Goal: Task Accomplishment & Management: Manage account settings

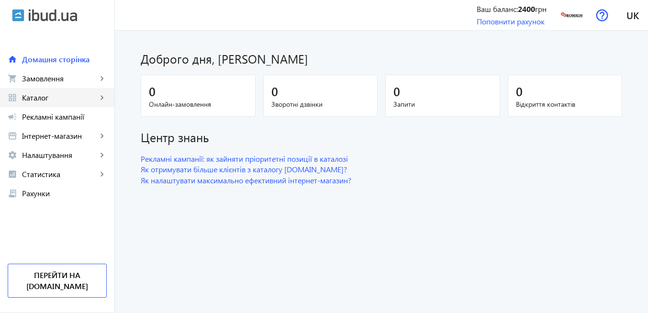
click at [63, 100] on span "Каталог" at bounding box center [59, 98] width 75 height 10
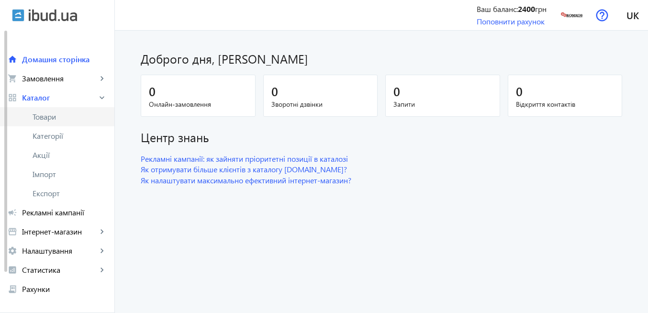
click at [65, 118] on span "Товари" at bounding box center [70, 117] width 74 height 10
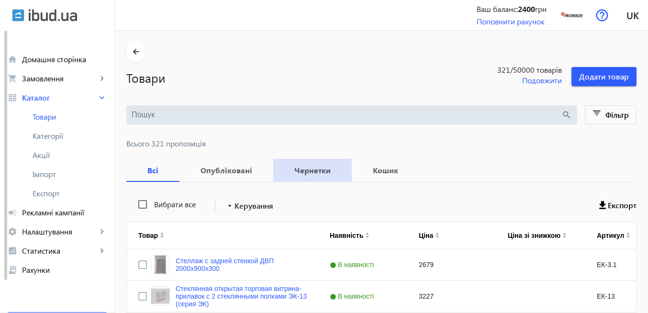
click at [315, 174] on b "Чернетки" at bounding box center [313, 171] width 56 height 8
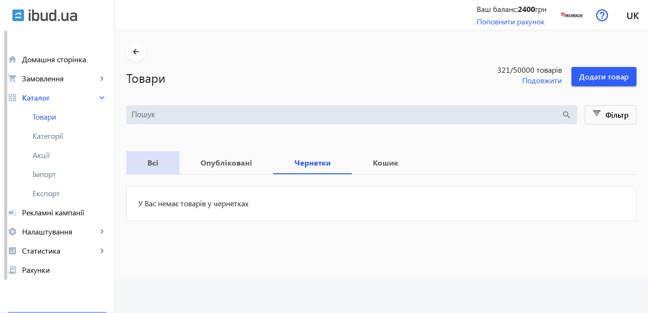
click at [150, 161] on b "Всі" at bounding box center [153, 163] width 30 height 8
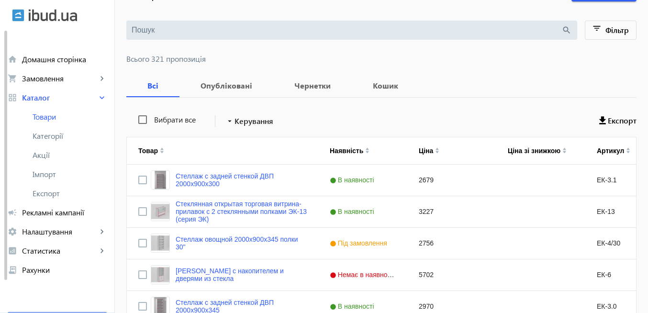
scroll to position [115, 0]
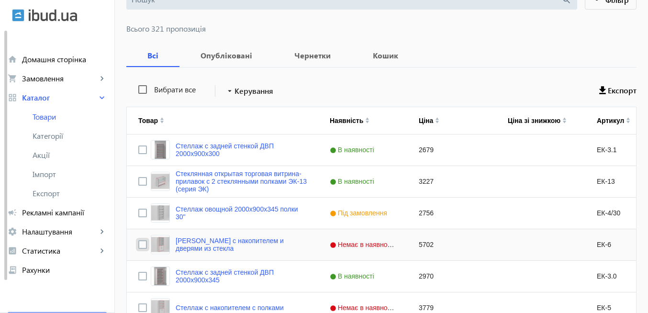
click at [138, 245] on input "Press Space to toggle row selection (unchecked)" at bounding box center [142, 244] width 9 height 9
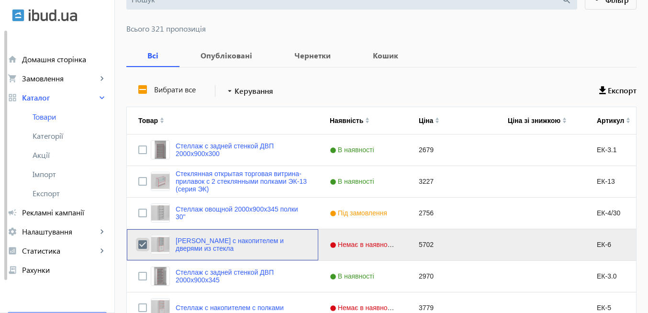
click at [138, 244] on input "Press Space to toggle row selection (checked)" at bounding box center [142, 244] width 9 height 9
checkbox input "false"
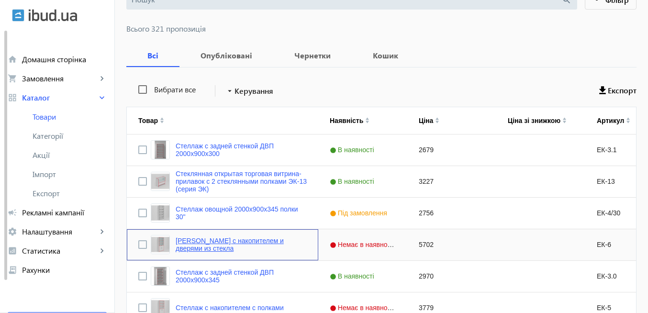
click at [179, 242] on link "[PERSON_NAME] с накопителем и дверями из стекла" at bounding box center [241, 244] width 131 height 15
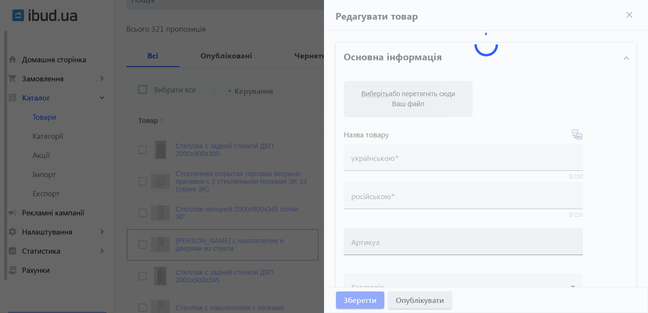
type input "[PERSON_NAME] с накопителем и дверями из стекла"
type input "ЕК-6"
type input "5702"
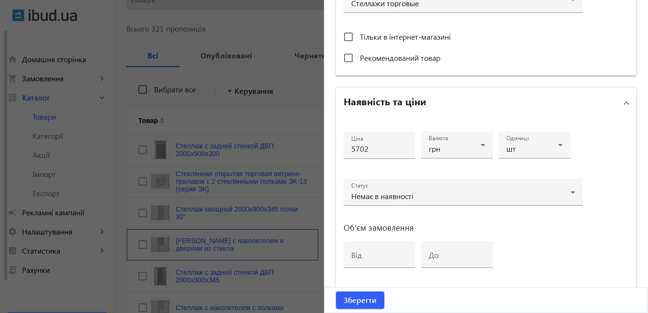
scroll to position [429, 0]
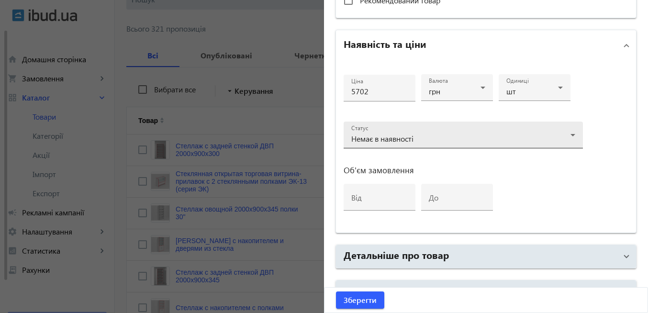
click at [567, 136] on icon at bounding box center [572, 134] width 11 height 11
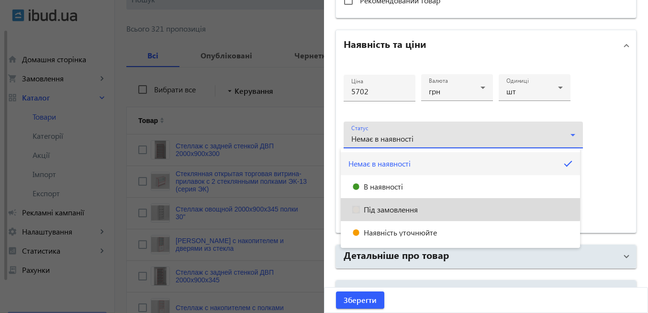
click at [413, 208] on span "Під замовлення" at bounding box center [391, 210] width 54 height 8
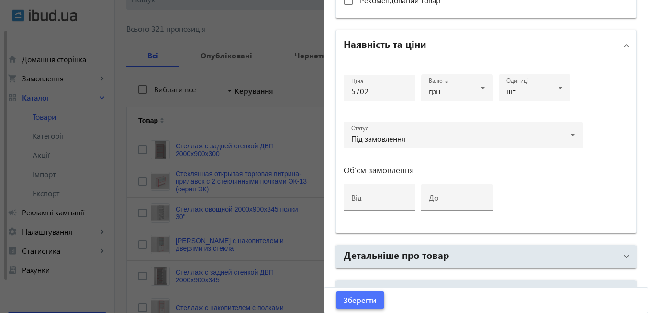
click at [355, 304] on span "Зберегти" at bounding box center [360, 300] width 33 height 11
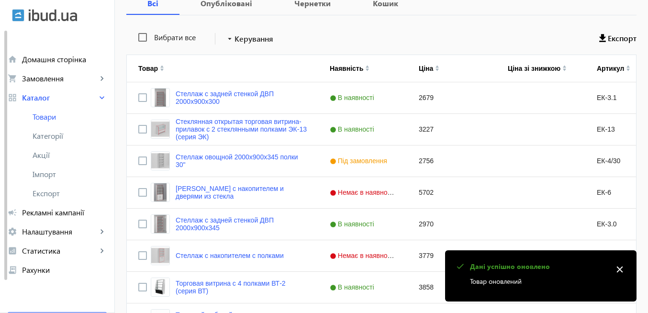
scroll to position [172, 0]
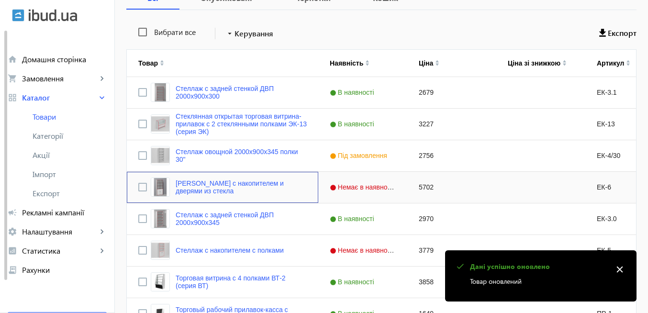
drag, startPoint x: 234, startPoint y: 185, endPoint x: 508, endPoint y: 178, distance: 273.8
click at [235, 185] on link "[PERSON_NAME] с накопителем и дверями из стекла" at bounding box center [241, 186] width 131 height 15
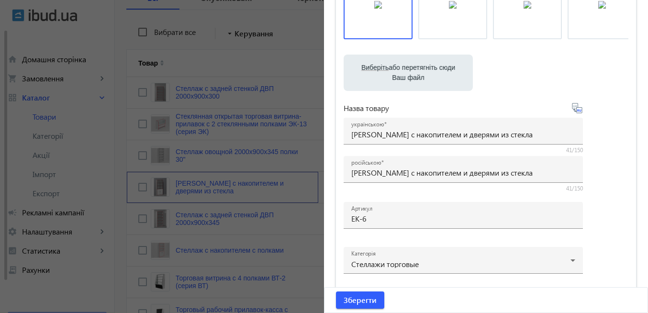
scroll to position [115, 0]
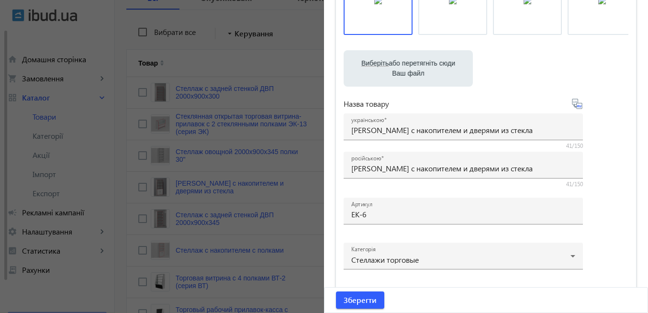
click at [580, 106] on icon at bounding box center [581, 106] width 2 height 2
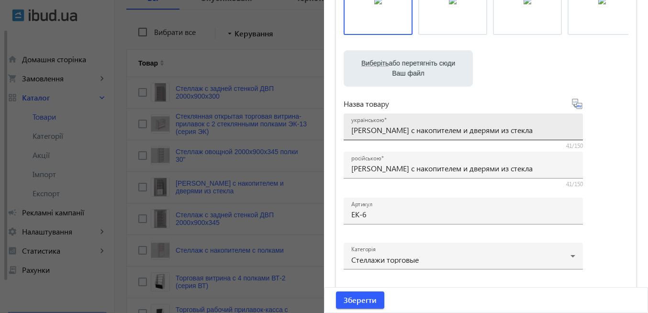
type input "Стеллаж с накопителем и дверью из стекла"
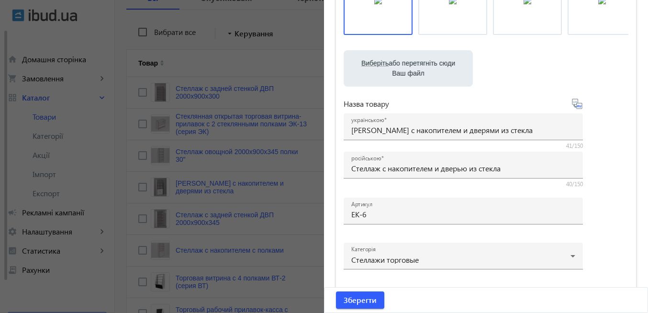
click at [574, 104] on icon at bounding box center [576, 103] width 11 height 11
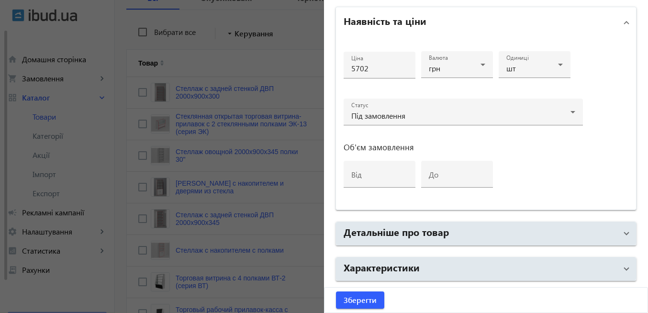
scroll to position [459, 0]
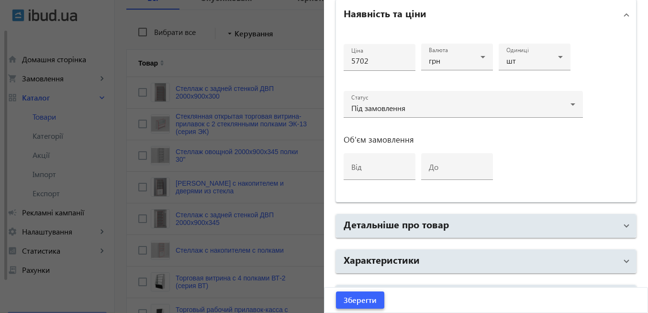
drag, startPoint x: 365, startPoint y: 300, endPoint x: 381, endPoint y: 279, distance: 25.9
click at [366, 300] on span "Зберегти" at bounding box center [360, 300] width 33 height 11
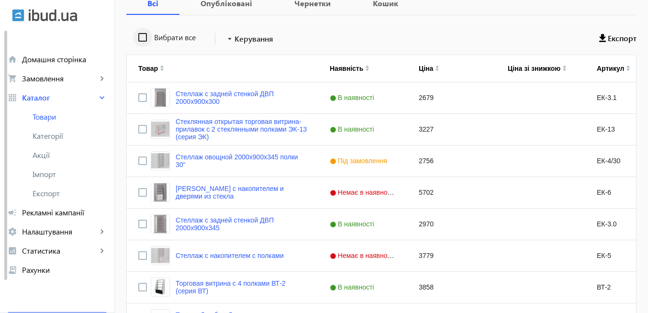
scroll to position [172, 0]
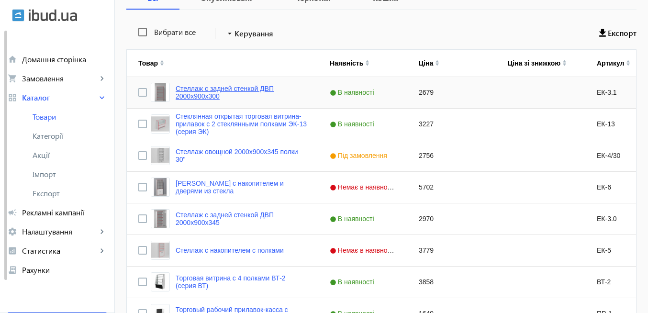
click at [189, 96] on link "Стеллаж с задней стенкой ДВП 2000х900х300" at bounding box center [241, 92] width 131 height 15
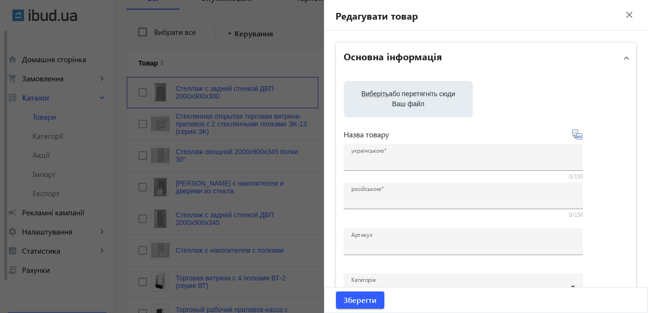
type input "Стеллаж с задней стенкой ДВП 2000х900х300"
type input "ЕК-3.1"
type input "2679"
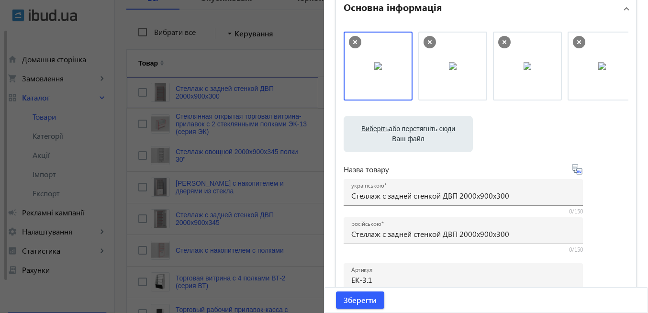
scroll to position [57, 0]
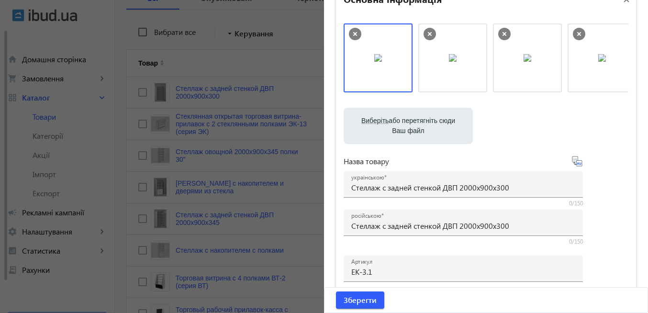
click at [578, 164] on icon at bounding box center [576, 161] width 11 height 11
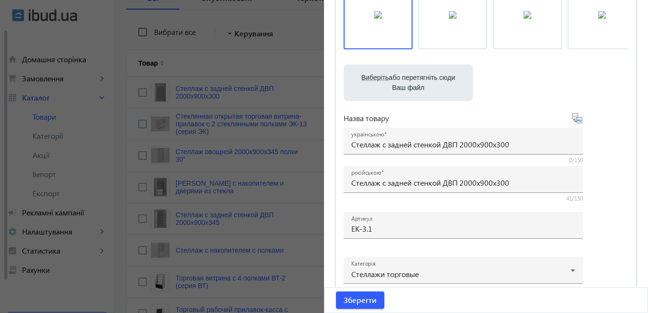
scroll to position [115, 0]
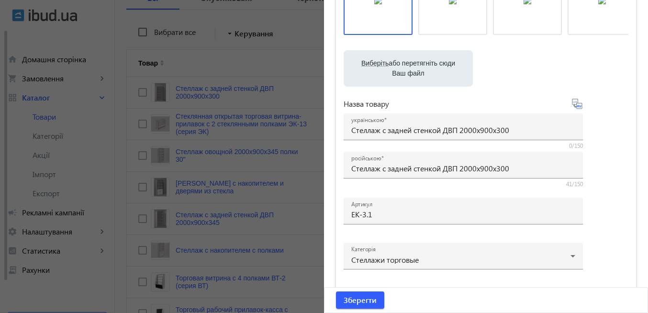
click at [576, 106] on icon at bounding box center [576, 103] width 11 height 11
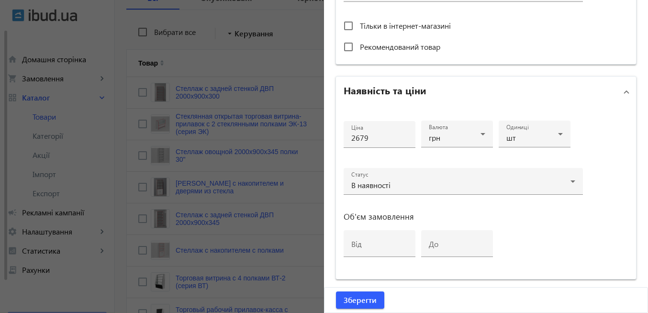
scroll to position [402, 0]
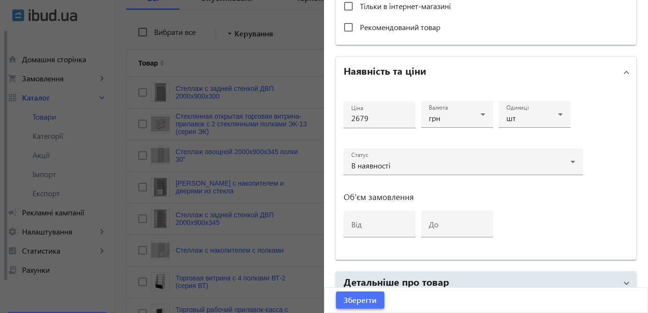
click at [362, 301] on span "Зберегти" at bounding box center [360, 300] width 33 height 11
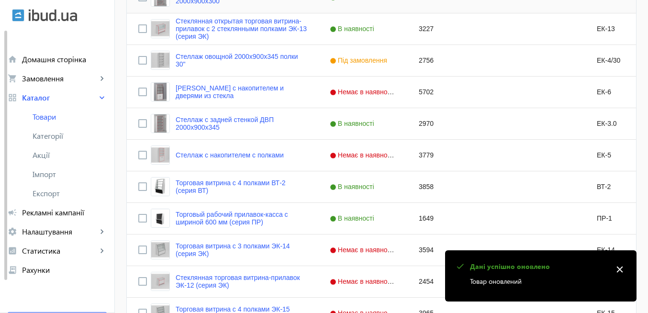
scroll to position [287, 0]
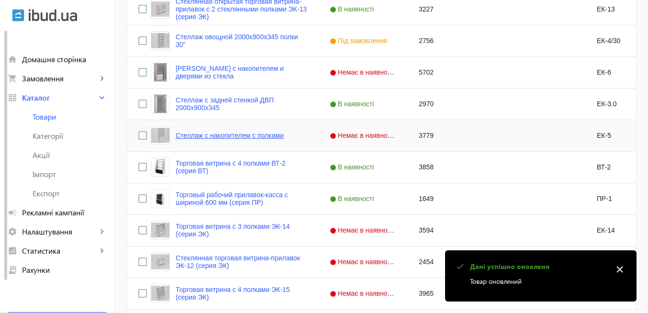
click at [217, 137] on link "Стеллаж с накопителем с полками" at bounding box center [230, 136] width 108 height 8
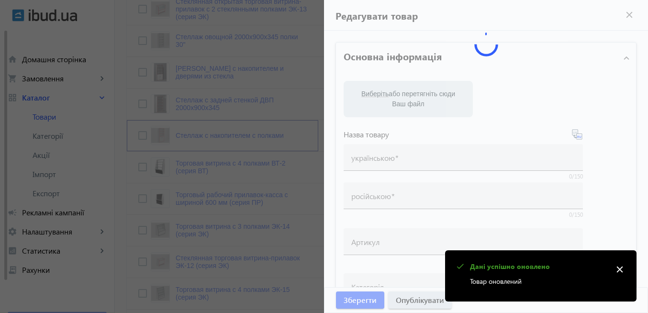
type input "Стеллаж с накопителем с полками"
type input "ЕК-5"
type input "3779"
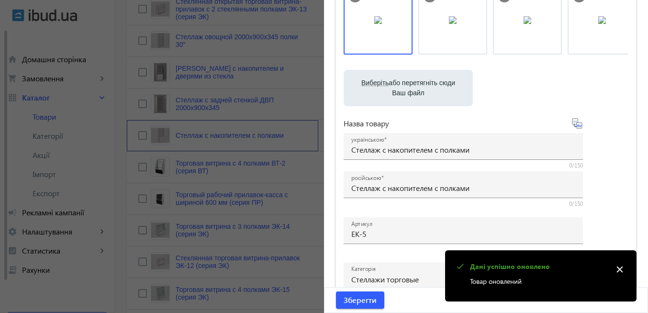
scroll to position [115, 0]
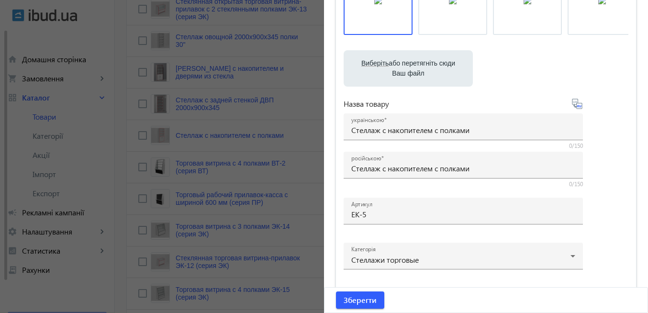
click at [577, 108] on icon at bounding box center [576, 103] width 11 height 11
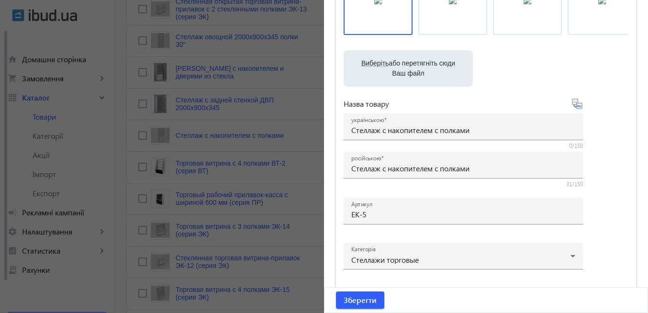
click at [577, 108] on icon at bounding box center [576, 103] width 11 height 11
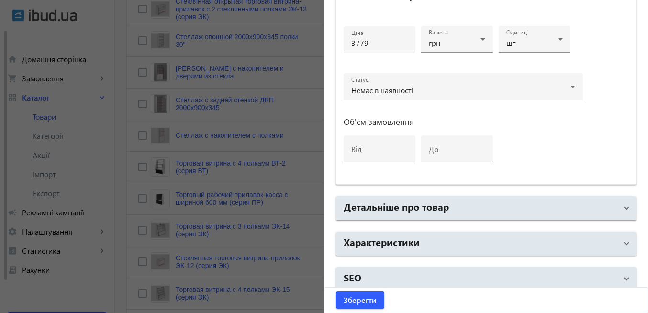
scroll to position [486, 0]
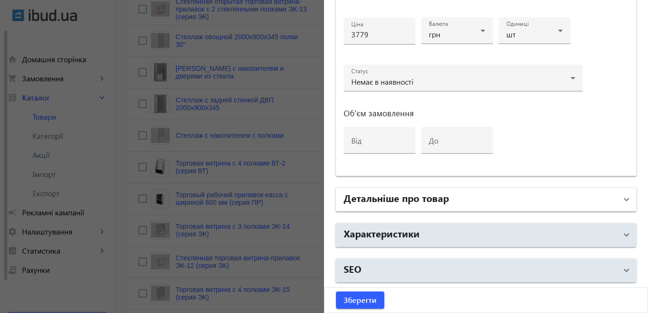
click at [625, 200] on span at bounding box center [627, 199] width 4 height 11
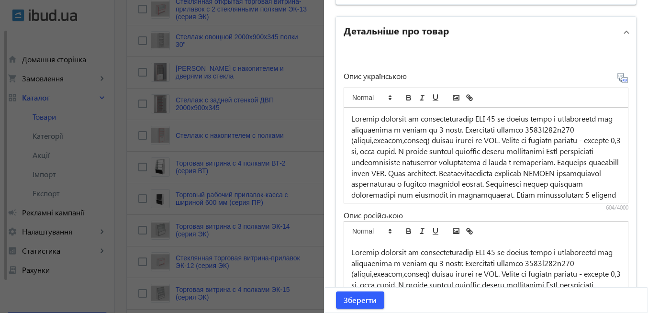
scroll to position [658, 0]
click at [619, 78] on icon at bounding box center [622, 76] width 11 height 11
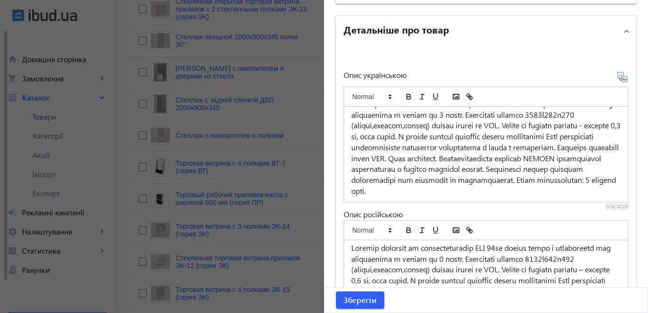
scroll to position [804, 0]
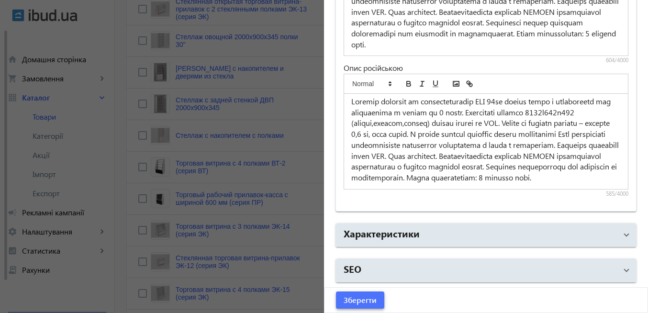
click at [368, 302] on span "Зберегти" at bounding box center [360, 300] width 33 height 11
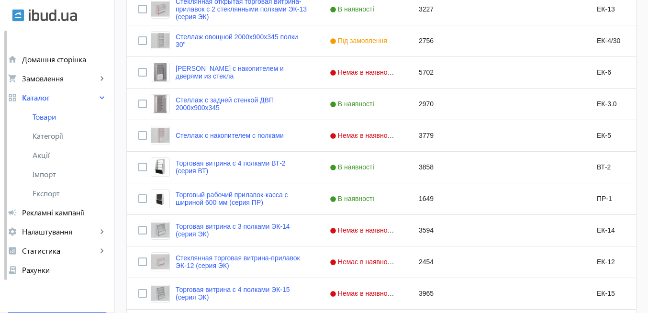
scroll to position [0, 0]
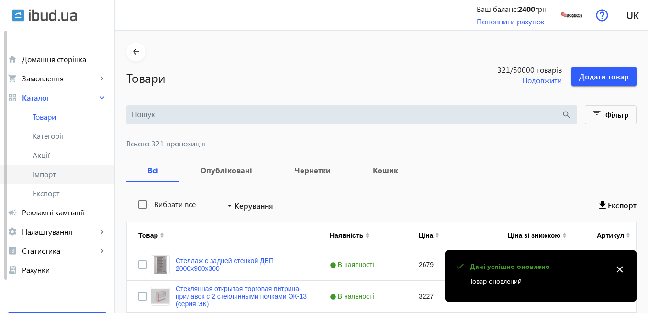
click at [56, 174] on span "Імпорт" at bounding box center [70, 174] width 74 height 10
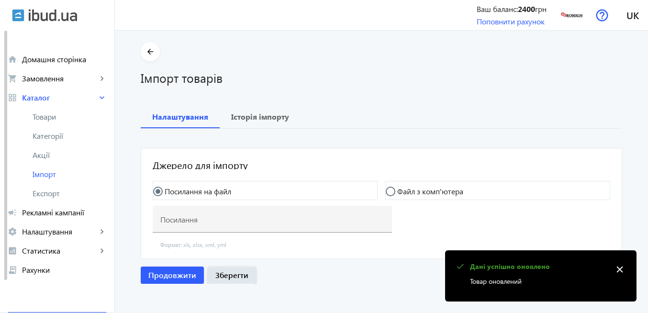
type input "[URL][DOMAIN_NAME]"
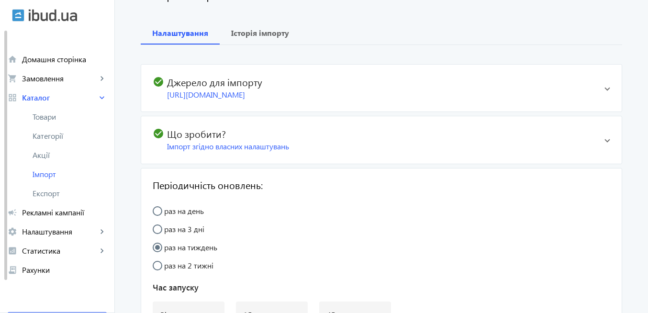
scroll to position [78, 0]
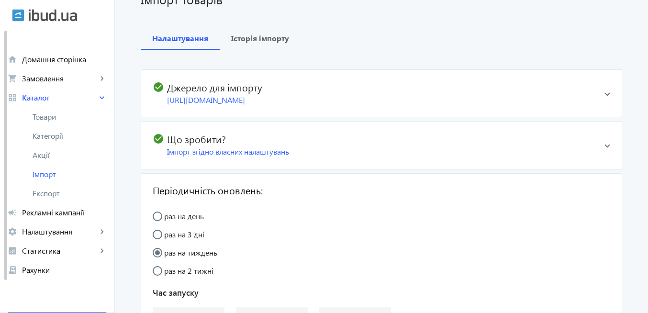
click at [256, 157] on div "Імпорт згідно власних налаштувань" at bounding box center [382, 151] width 430 height 11
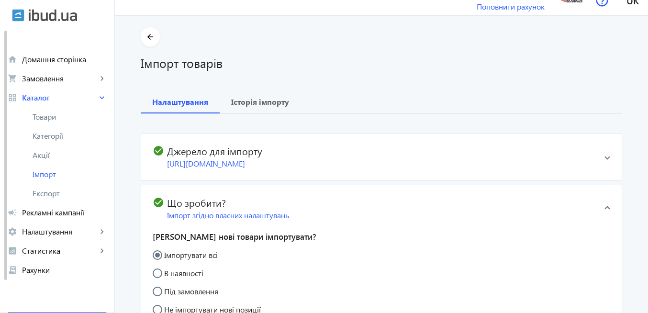
scroll to position [0, 0]
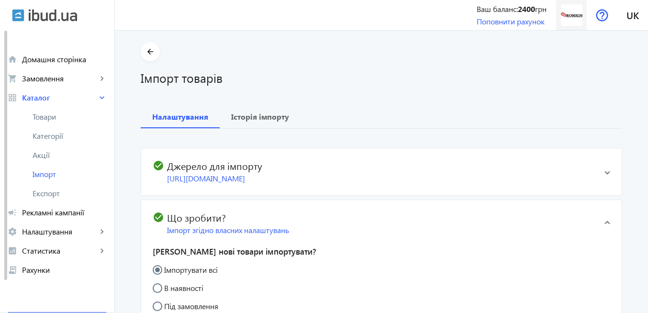
click at [574, 20] on img at bounding box center [572, 15] width 22 height 22
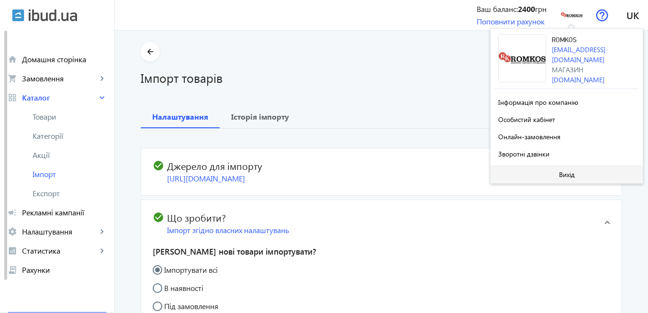
click at [566, 174] on span "Вихід" at bounding box center [567, 175] width 16 height 8
